Goal: Complete application form: Complete application form

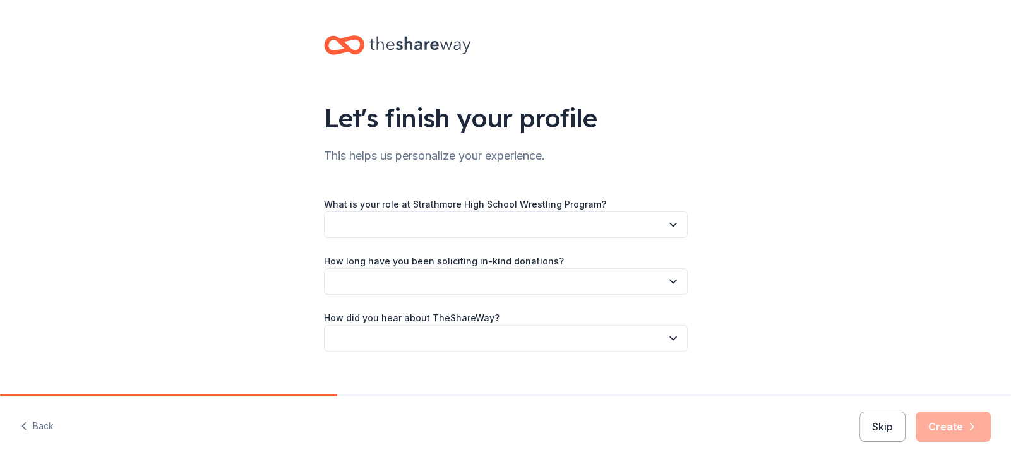
click at [672, 224] on icon "button" at bounding box center [673, 224] width 13 height 13
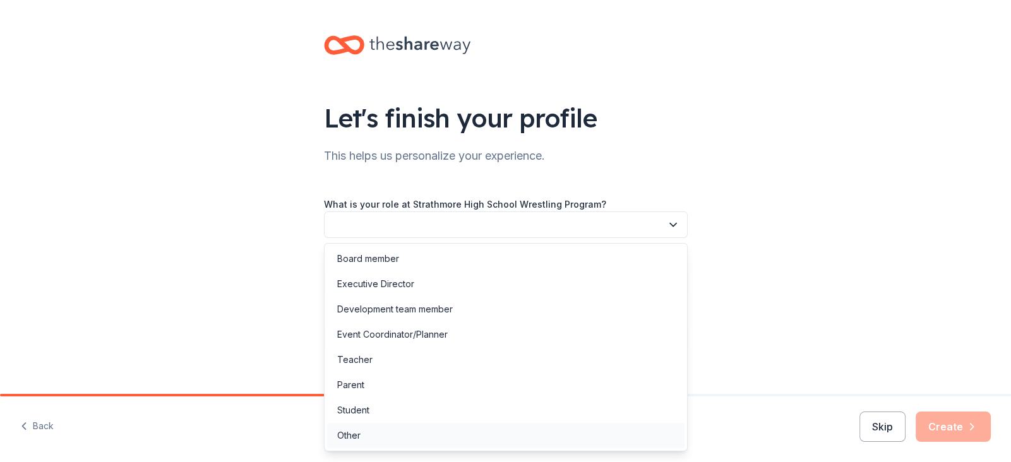
click at [355, 434] on div "Other" at bounding box center [348, 435] width 23 height 15
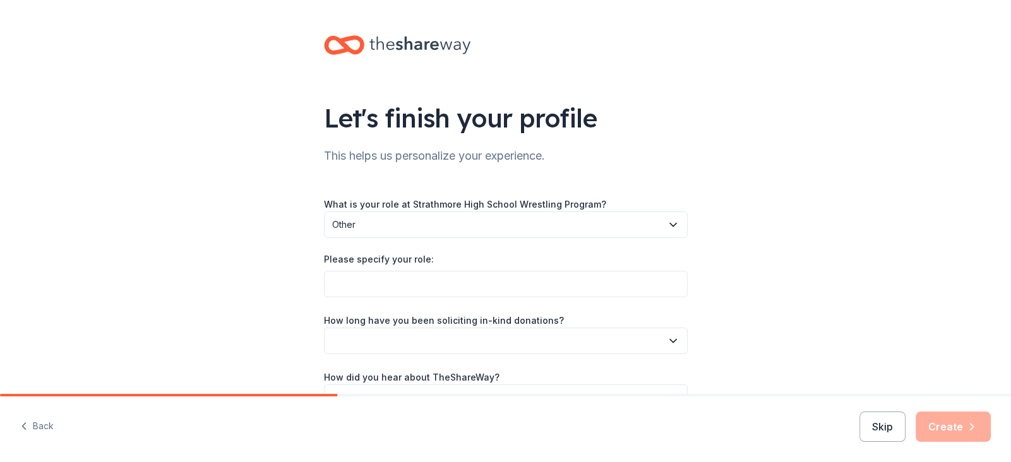
click at [360, 220] on span "Other" at bounding box center [497, 224] width 330 height 15
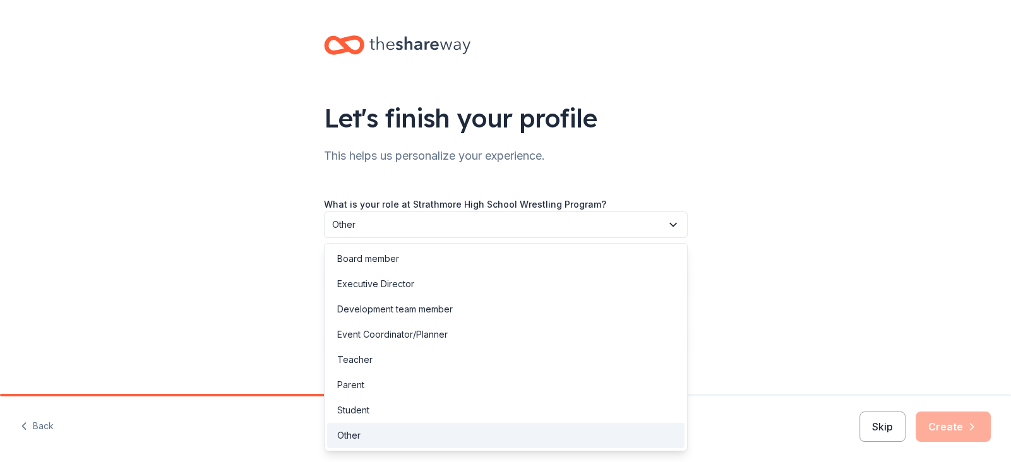
click at [669, 226] on icon "button" at bounding box center [673, 224] width 13 height 13
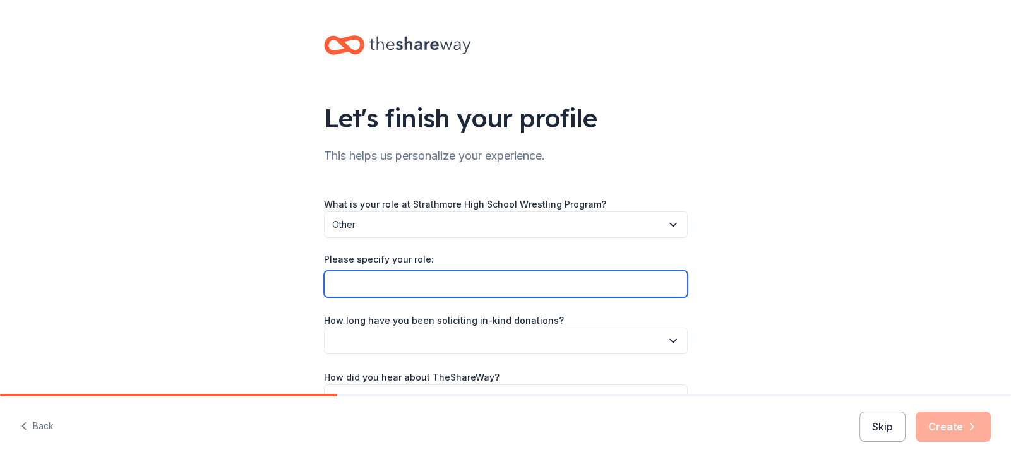
click at [336, 282] on input "Please specify your role:" at bounding box center [506, 284] width 364 height 27
type input "Head Coach"
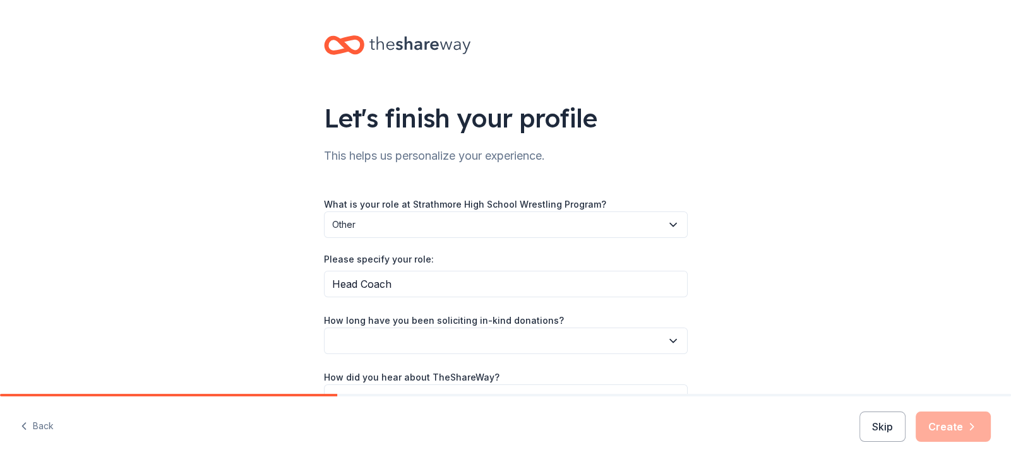
click at [669, 343] on icon "button" at bounding box center [673, 341] width 13 height 13
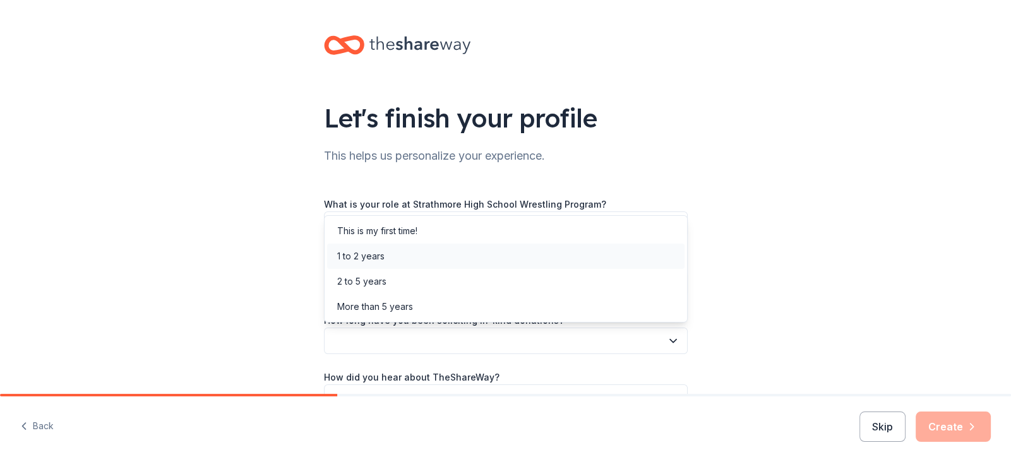
click at [369, 254] on div "1 to 2 years" at bounding box center [360, 256] width 47 height 15
click at [511, 373] on div "What is your role at Strathmore High School Wrestling Program? Other Please spe…" at bounding box center [506, 303] width 364 height 215
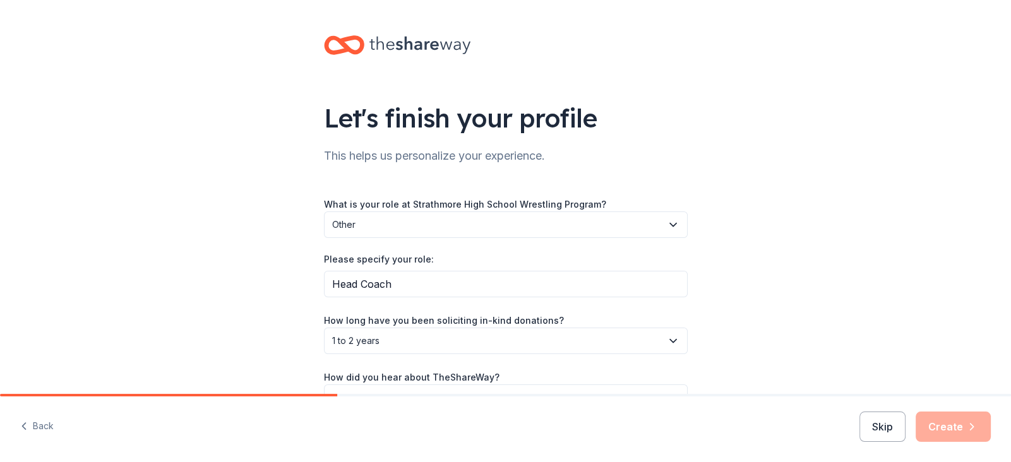
click at [716, 355] on div "Let's finish your profile This helps us personalize your experience. What is yo…" at bounding box center [505, 236] width 1011 height 472
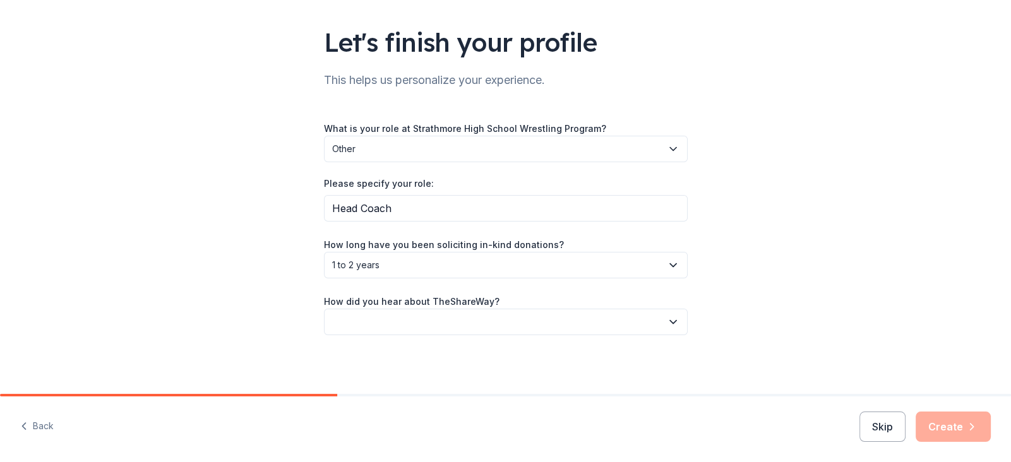
scroll to position [77, 0]
click at [677, 316] on icon "button" at bounding box center [673, 320] width 13 height 13
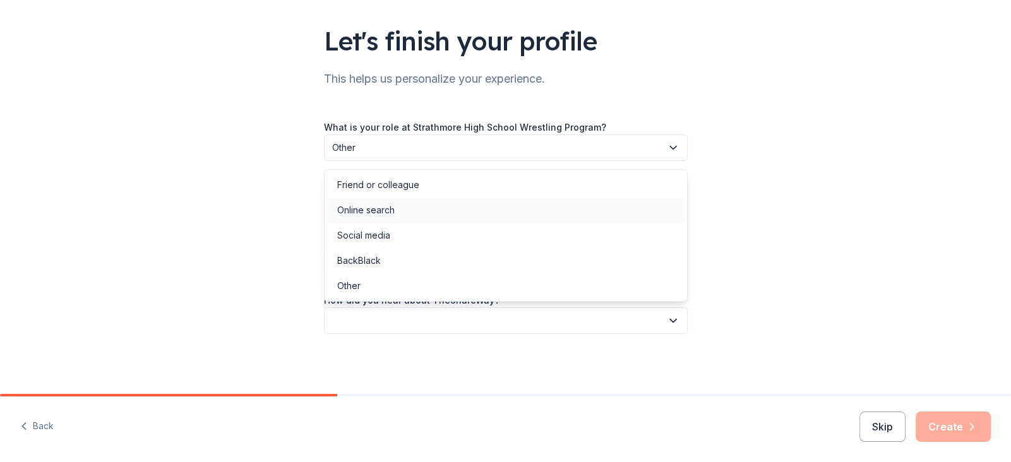
click at [371, 210] on div "Online search" at bounding box center [365, 210] width 57 height 15
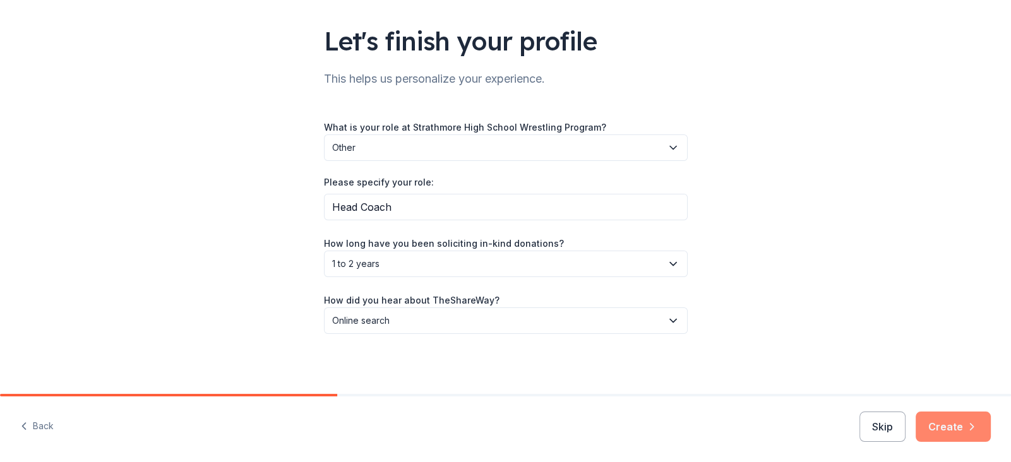
click at [938, 424] on button "Create" at bounding box center [952, 427] width 75 height 30
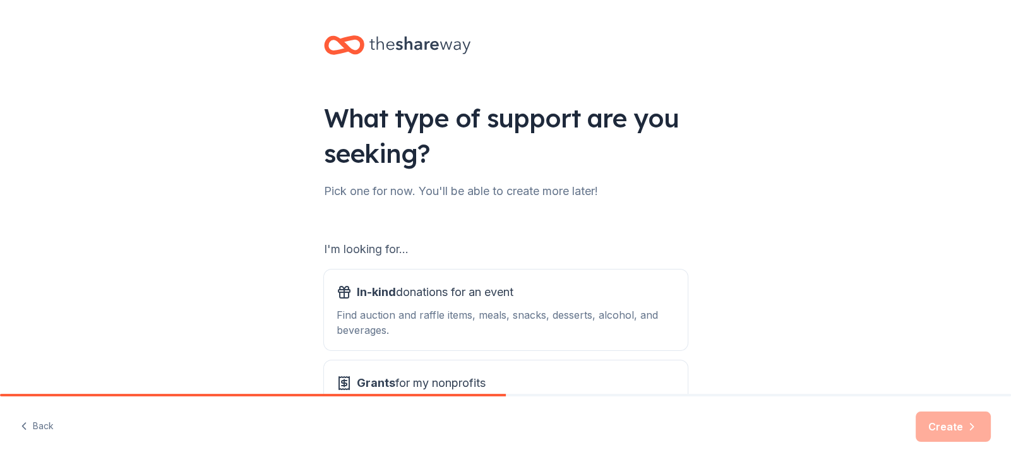
click at [815, 298] on div "What type of support are you seeking? Pick one for now. You'll be able to creat…" at bounding box center [505, 255] width 1011 height 510
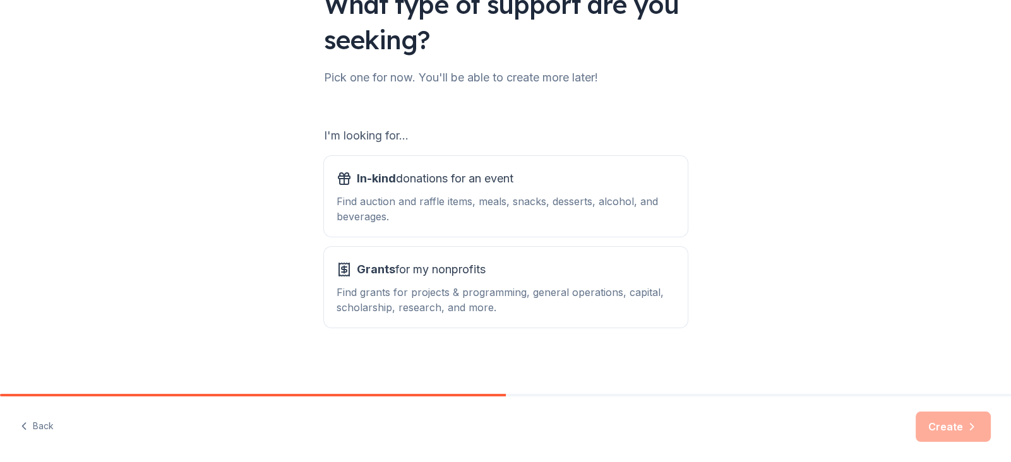
scroll to position [116, 0]
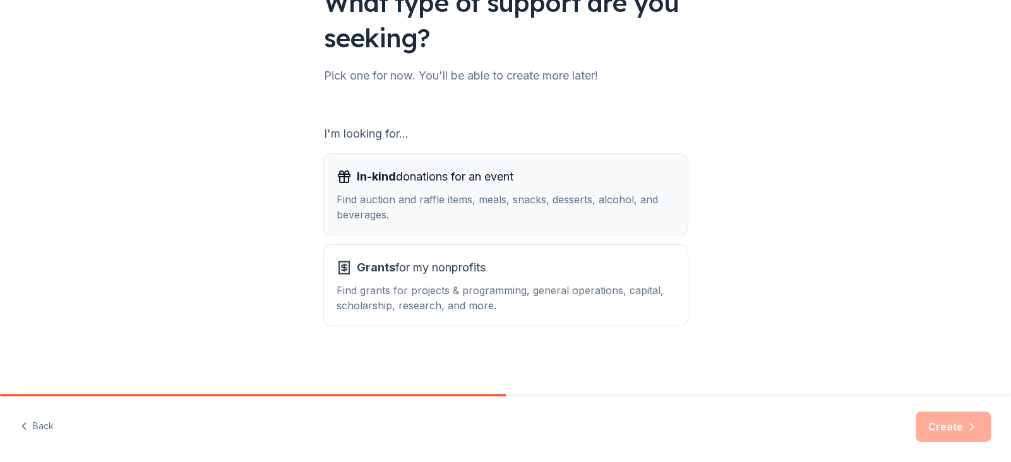
click at [418, 194] on div "Find auction and raffle items, meals, snacks, desserts, alcohol, and beverages." at bounding box center [506, 207] width 338 height 30
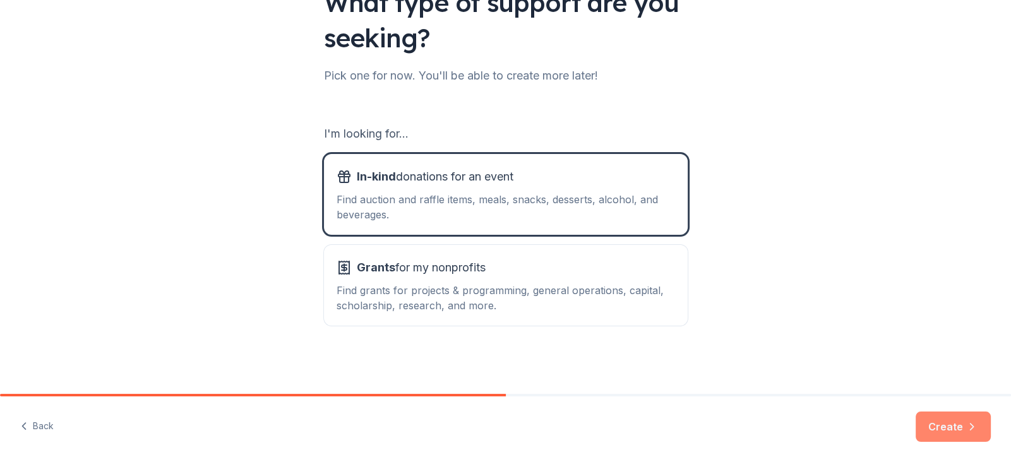
click at [967, 423] on icon "button" at bounding box center [971, 426] width 13 height 13
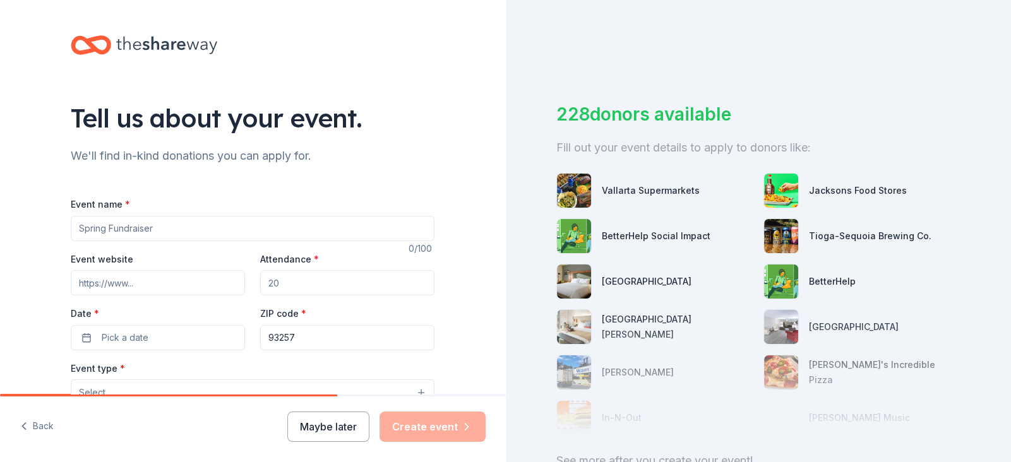
click at [155, 227] on input "Event name *" at bounding box center [253, 228] width 364 height 25
click at [107, 230] on input "Event name *" at bounding box center [253, 228] width 364 height 25
click at [155, 232] on input "Event name *" at bounding box center [253, 228] width 364 height 25
click at [104, 232] on input "Event name *" at bounding box center [253, 228] width 364 height 25
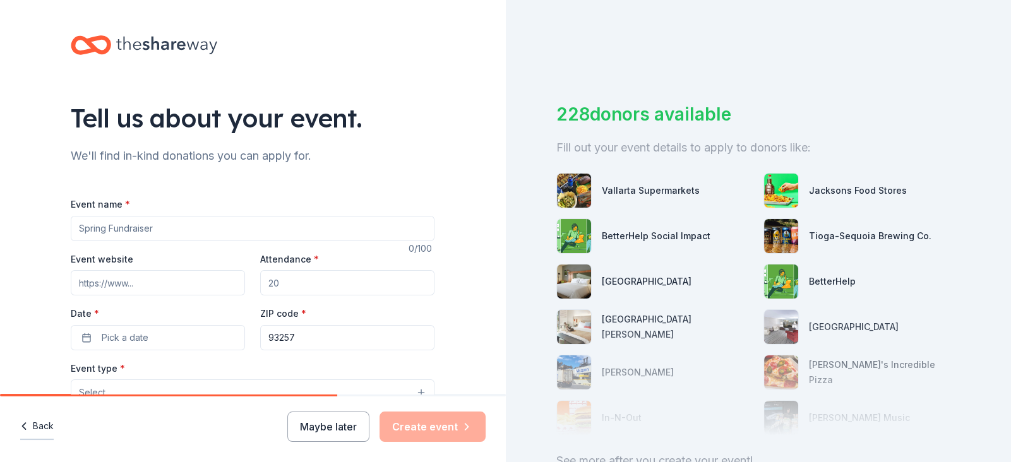
click at [35, 429] on button "Back" at bounding box center [36, 427] width 33 height 27
